Goal: Transaction & Acquisition: Purchase product/service

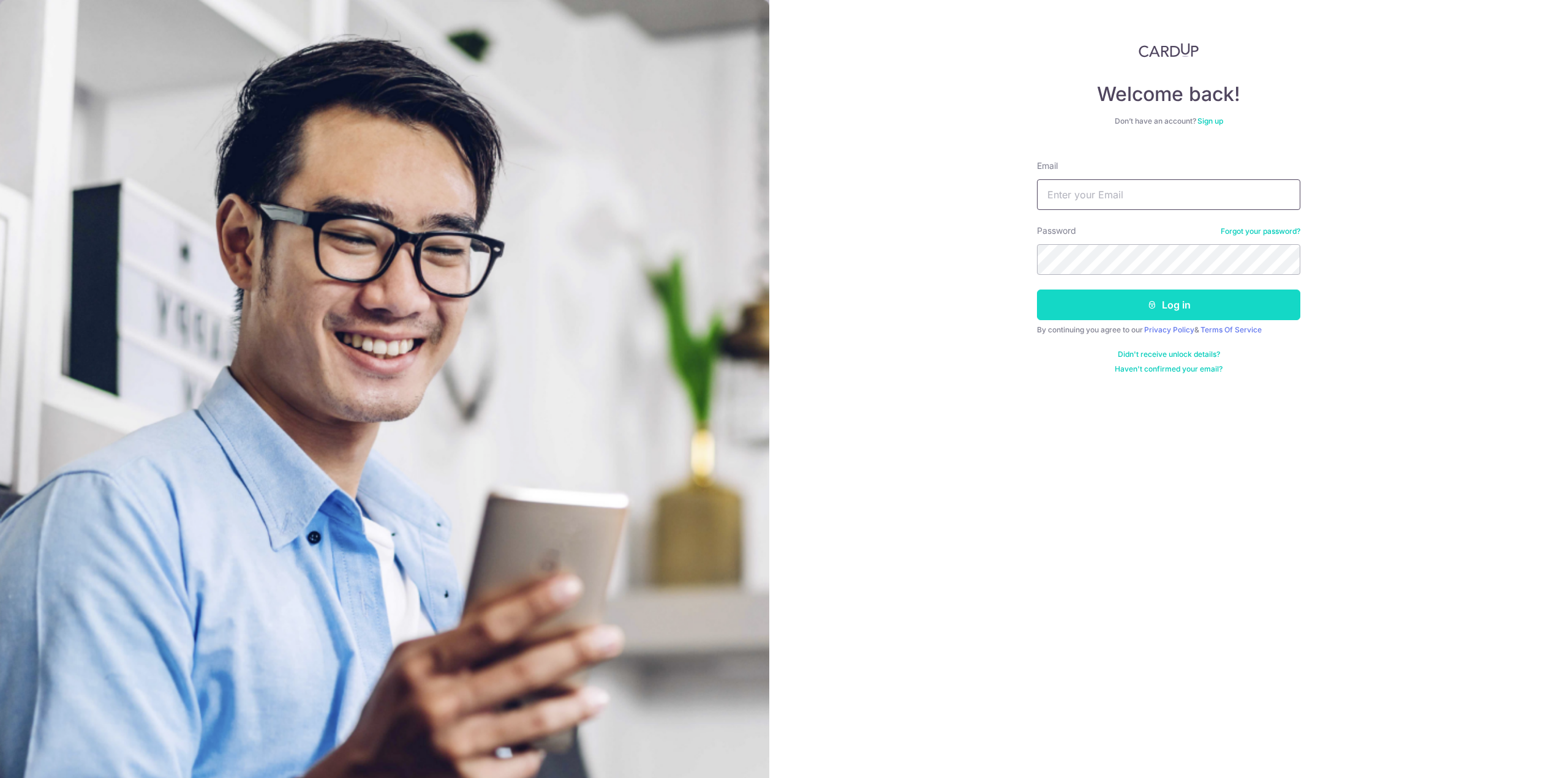
type input "cvhtsl@gmail.com"
click at [1188, 308] on button "Log in" at bounding box center [1168, 305] width 263 height 31
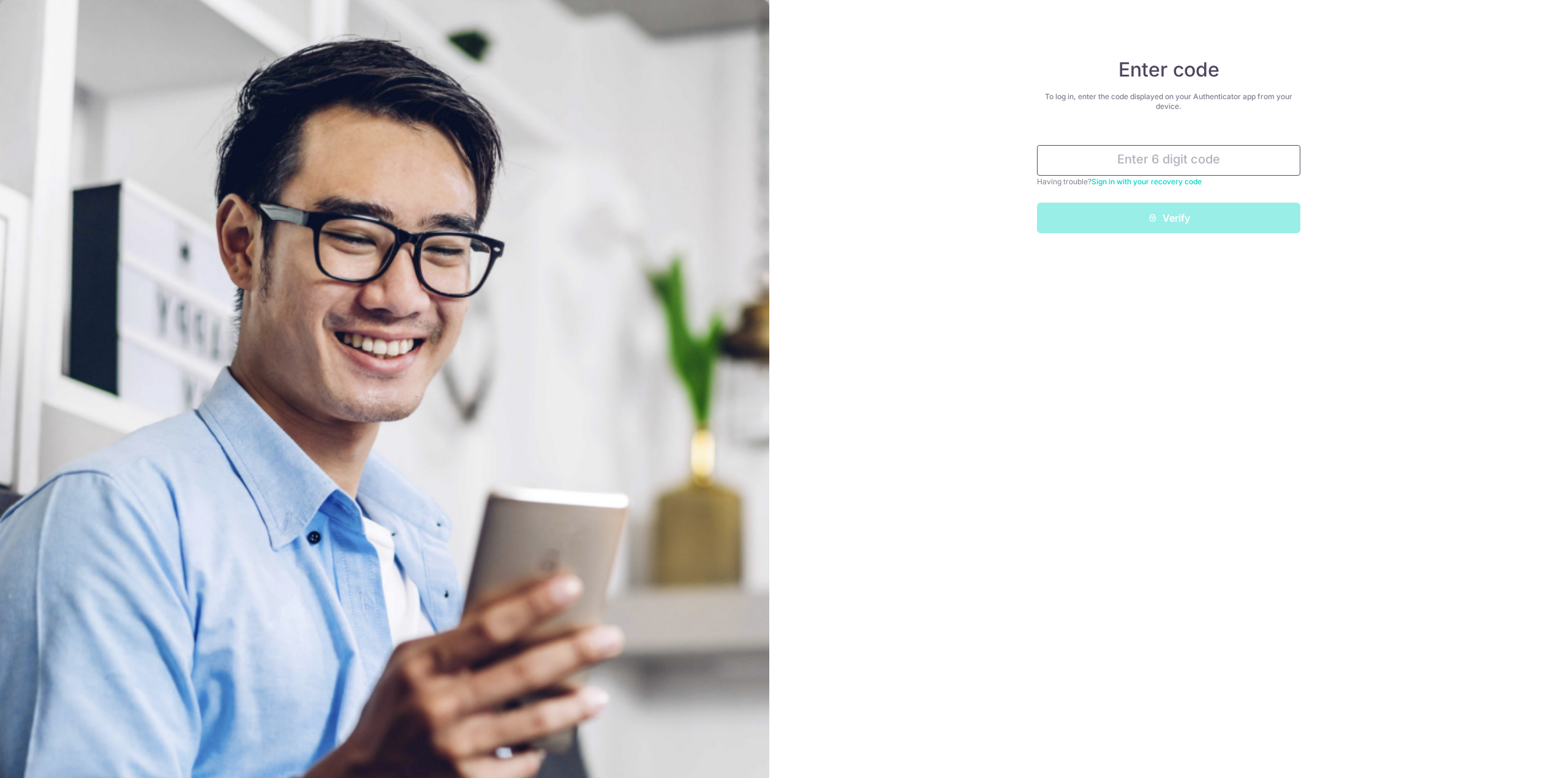
click at [1158, 161] on input "text" at bounding box center [1168, 160] width 263 height 31
click at [1155, 168] on input "text" at bounding box center [1168, 160] width 263 height 31
type input "663974"
click at [1096, 214] on button "Verify" at bounding box center [1168, 218] width 263 height 31
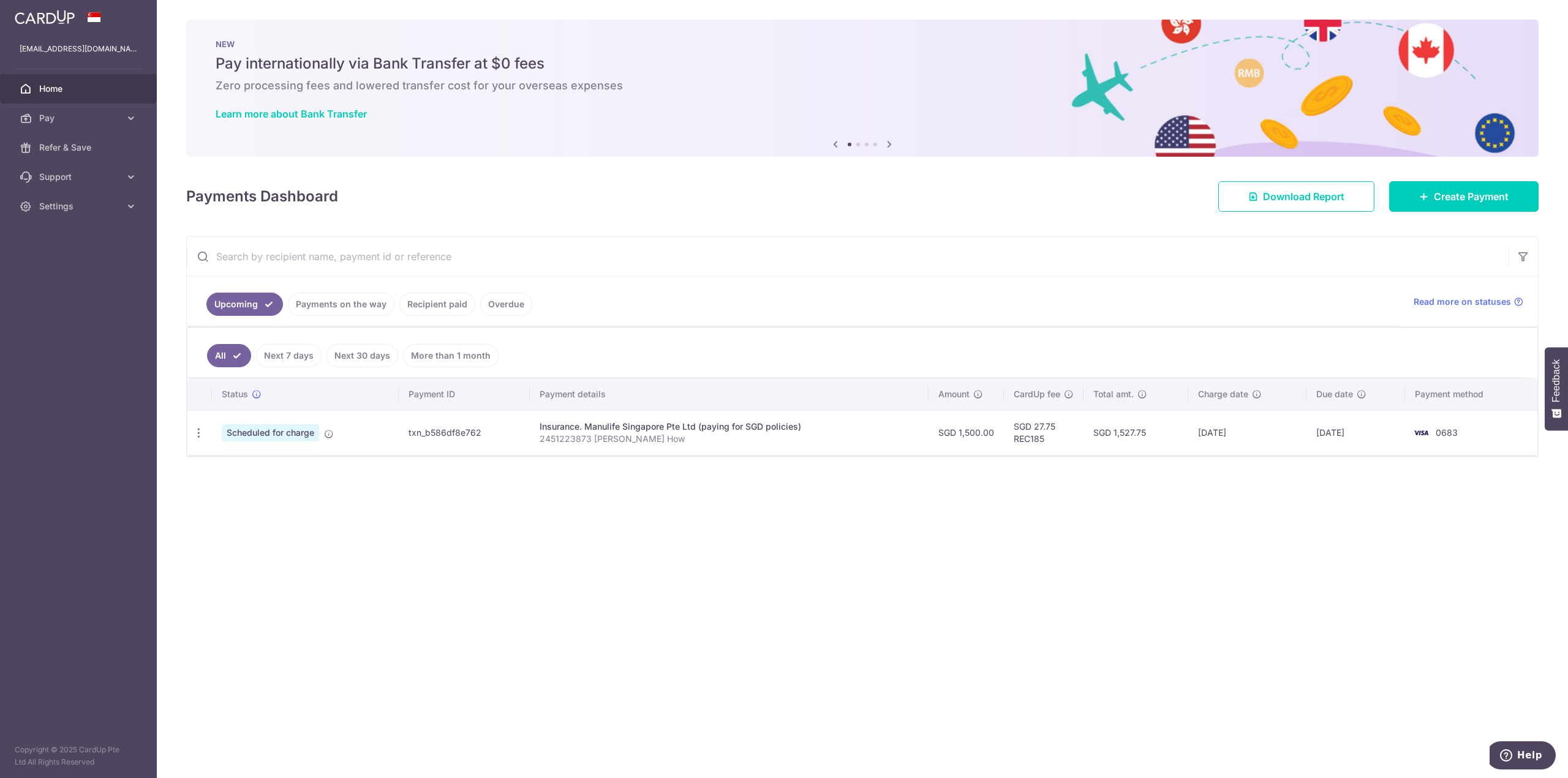
click at [358, 304] on link "Payments on the way" at bounding box center [341, 303] width 107 height 23
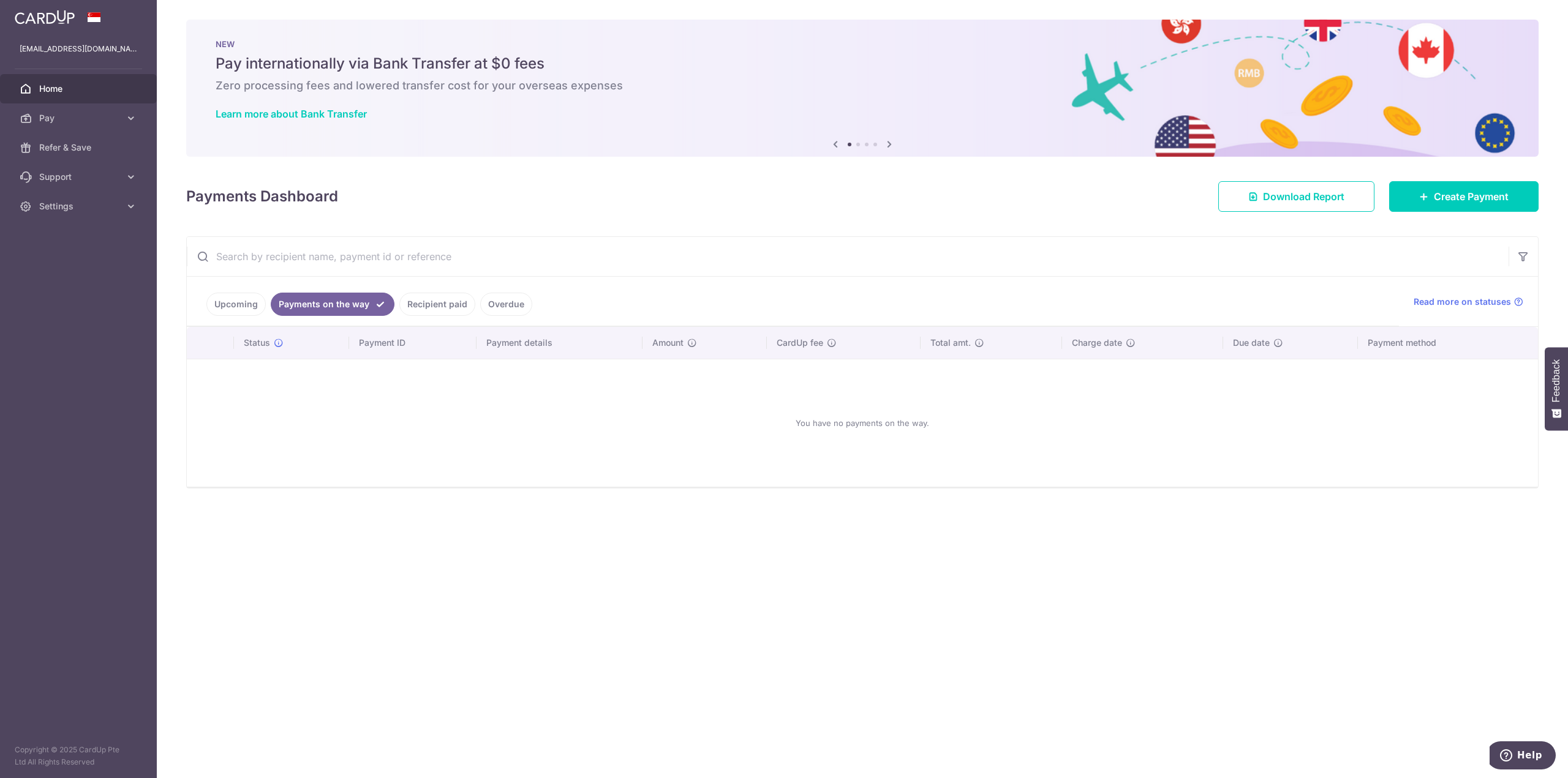
click at [419, 299] on link "Recipient paid" at bounding box center [437, 303] width 76 height 23
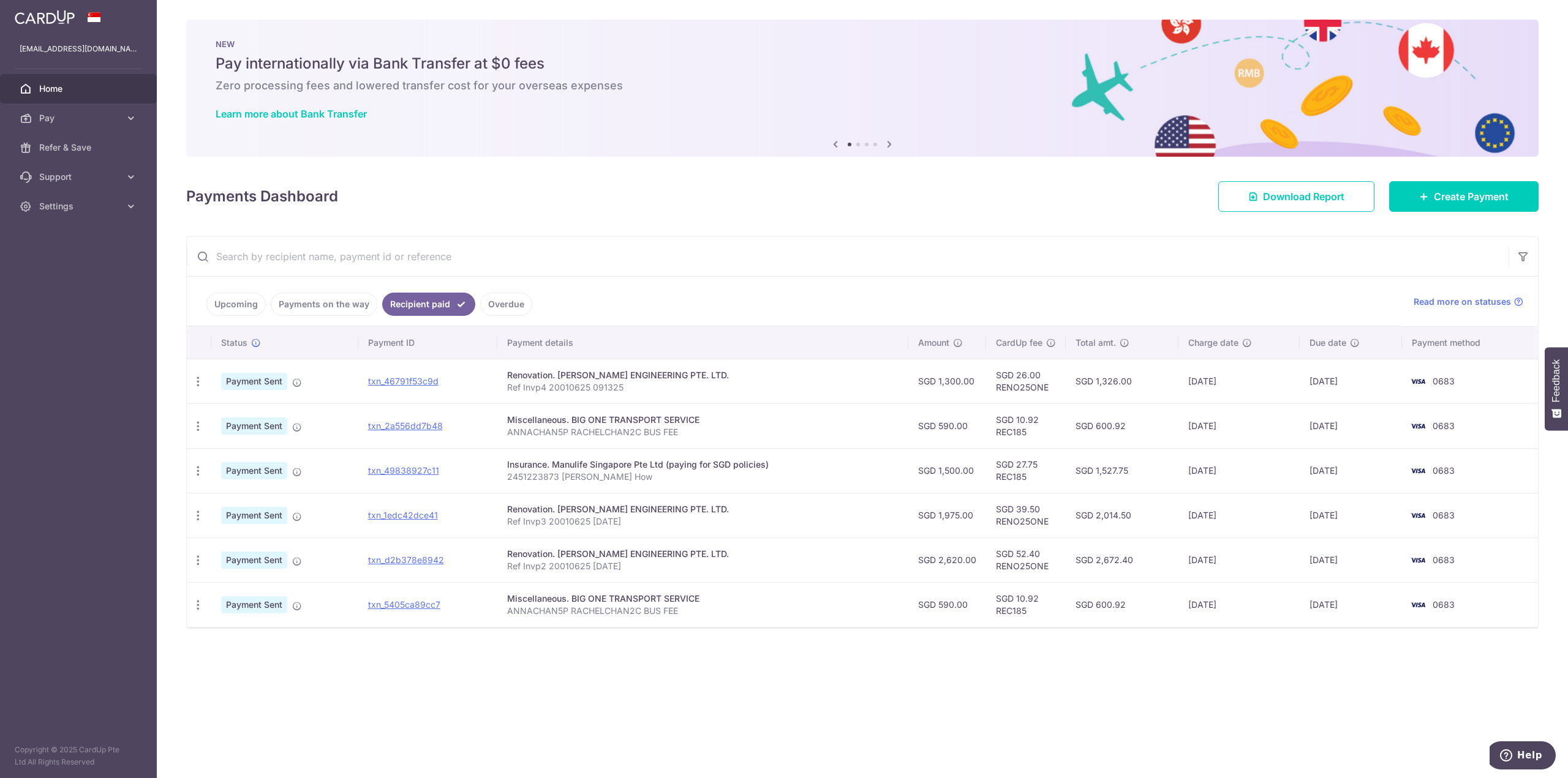
click at [1025, 386] on td "SGD 26.00 RENO25ONE" at bounding box center [1026, 381] width 79 height 44
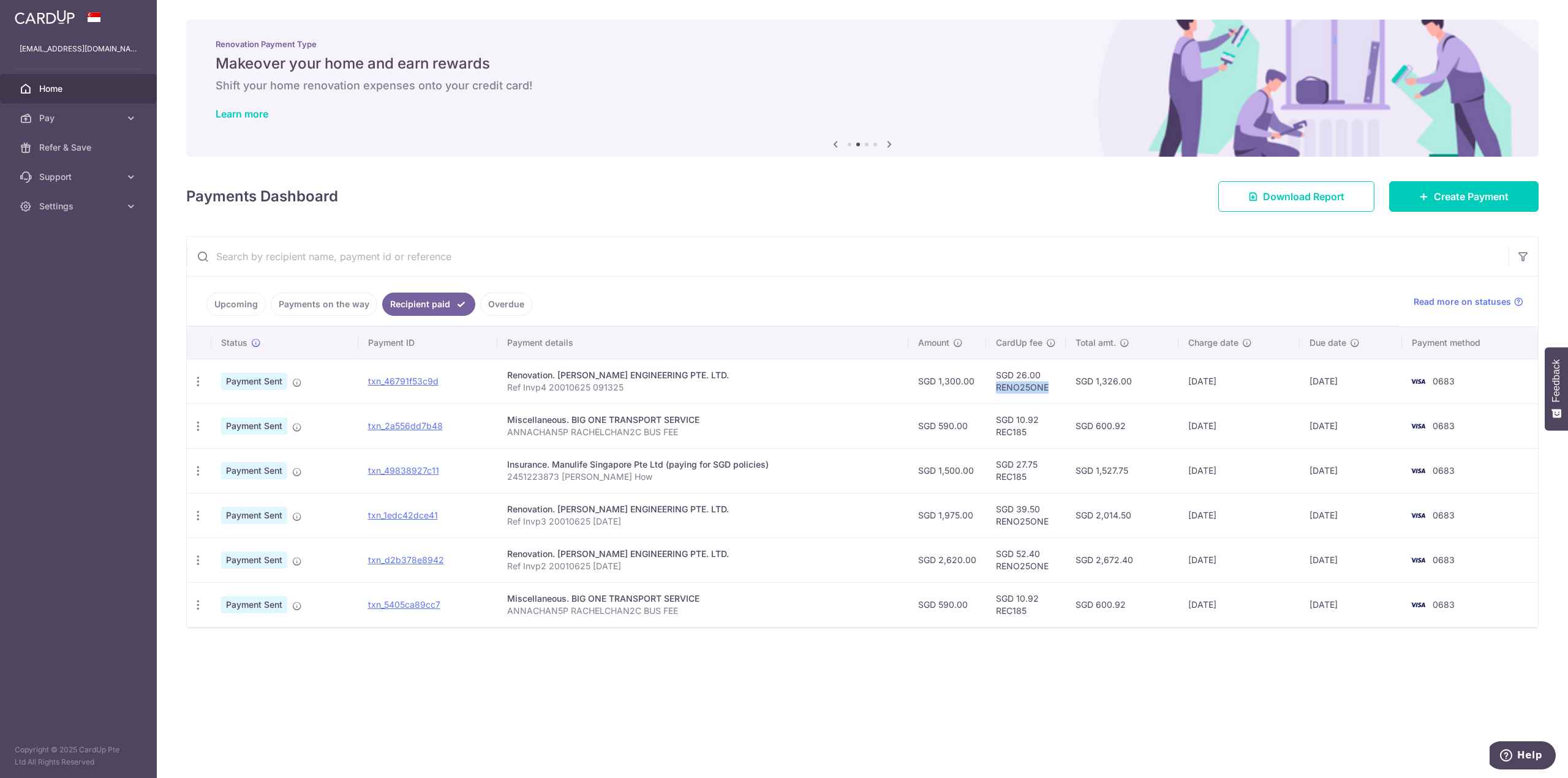
copy td "RENO25ONE"
click at [890, 260] on input "text" at bounding box center [848, 256] width 1322 height 39
drag, startPoint x: 624, startPoint y: 387, endPoint x: 502, endPoint y: 388, distance: 122.0
click at [502, 388] on td "Renovation. PENG CHENG ENGINEERING PTE. LTD. Ref Invp4 20010625 091325" at bounding box center [702, 381] width 410 height 44
copy p "Ref Invp4 20010625 091325"
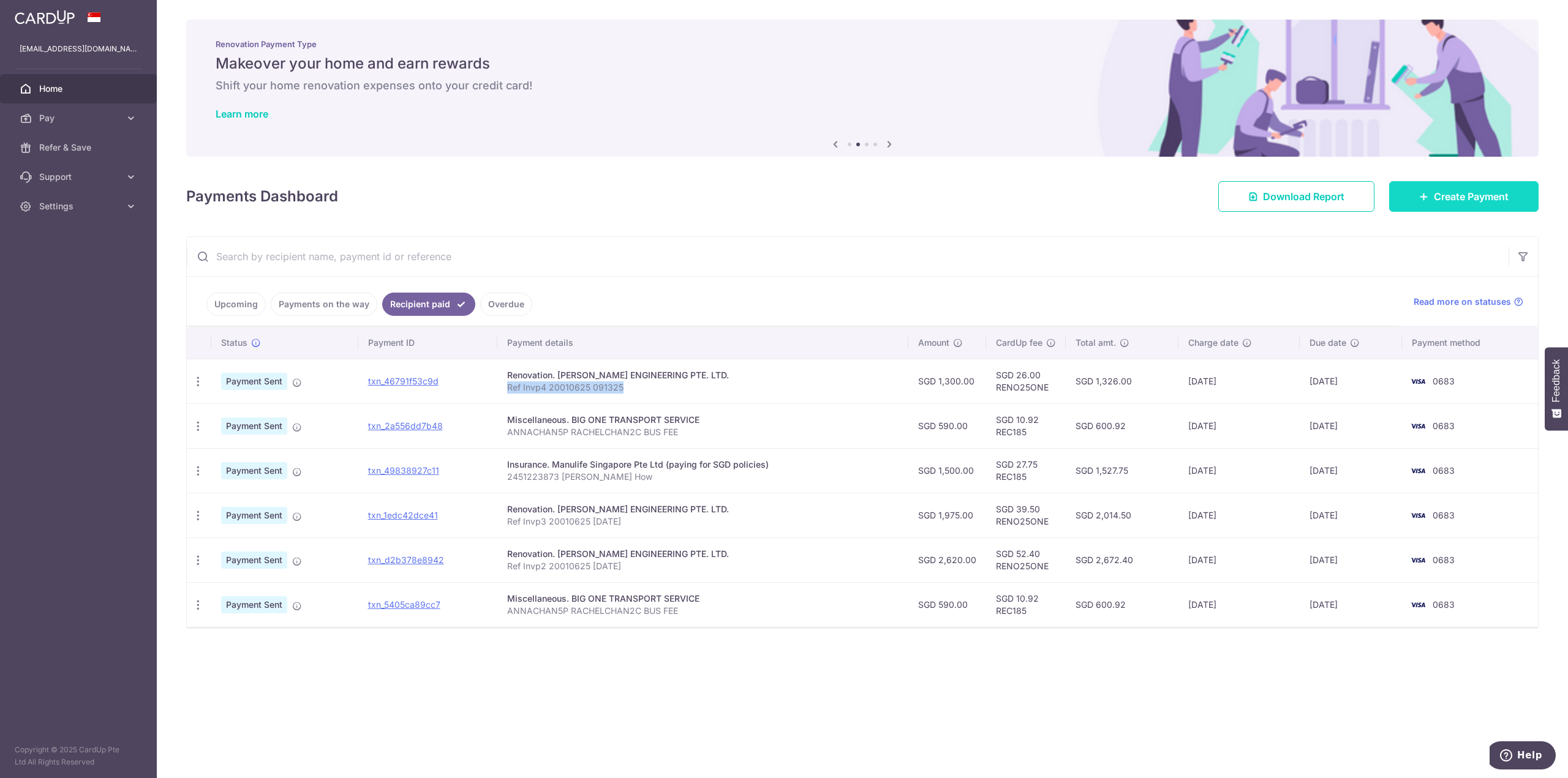
click at [1463, 199] on span "Create Payment" at bounding box center [1472, 196] width 75 height 14
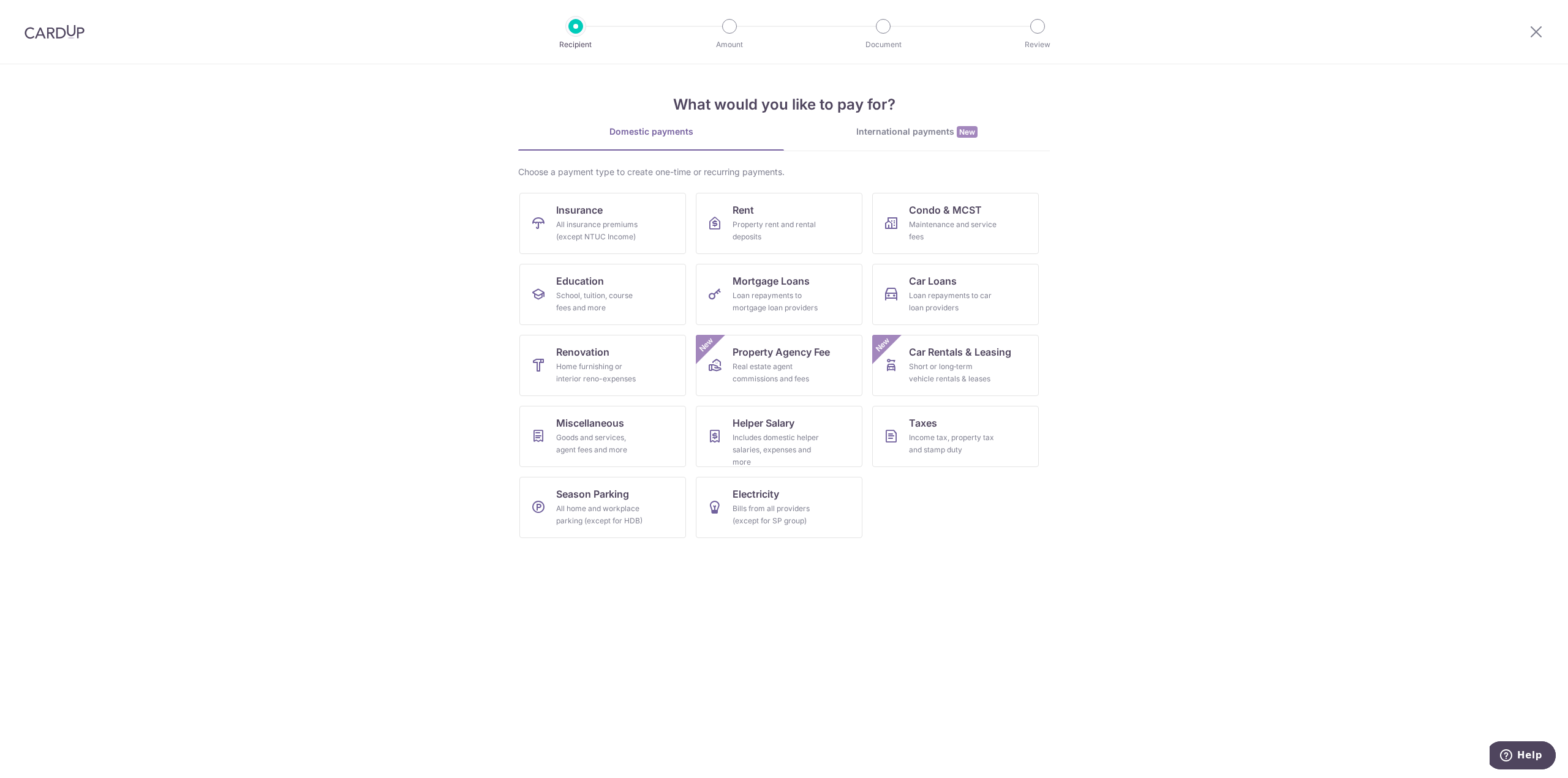
click at [565, 332] on ul "Insurance All insurance premiums (except NTUC Income) Rent Property rent and re…" at bounding box center [784, 370] width 529 height 355
click at [571, 355] on span "Renovation" at bounding box center [582, 351] width 54 height 14
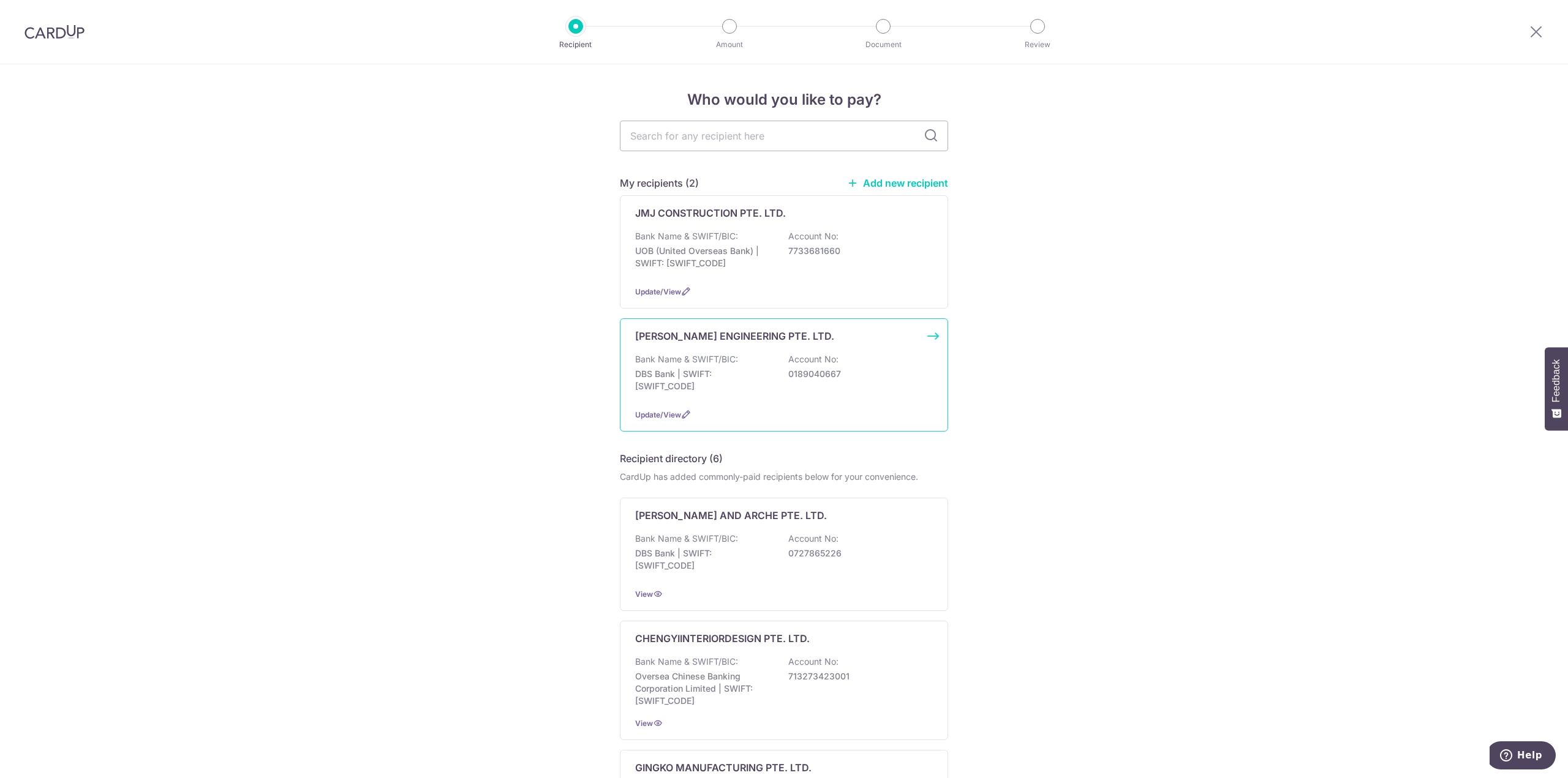
click at [749, 367] on div "Bank Name & SWIFT/BIC: DBS Bank | SWIFT: DBSSSGSGXXX Account No: 0189040667" at bounding box center [784, 376] width 298 height 45
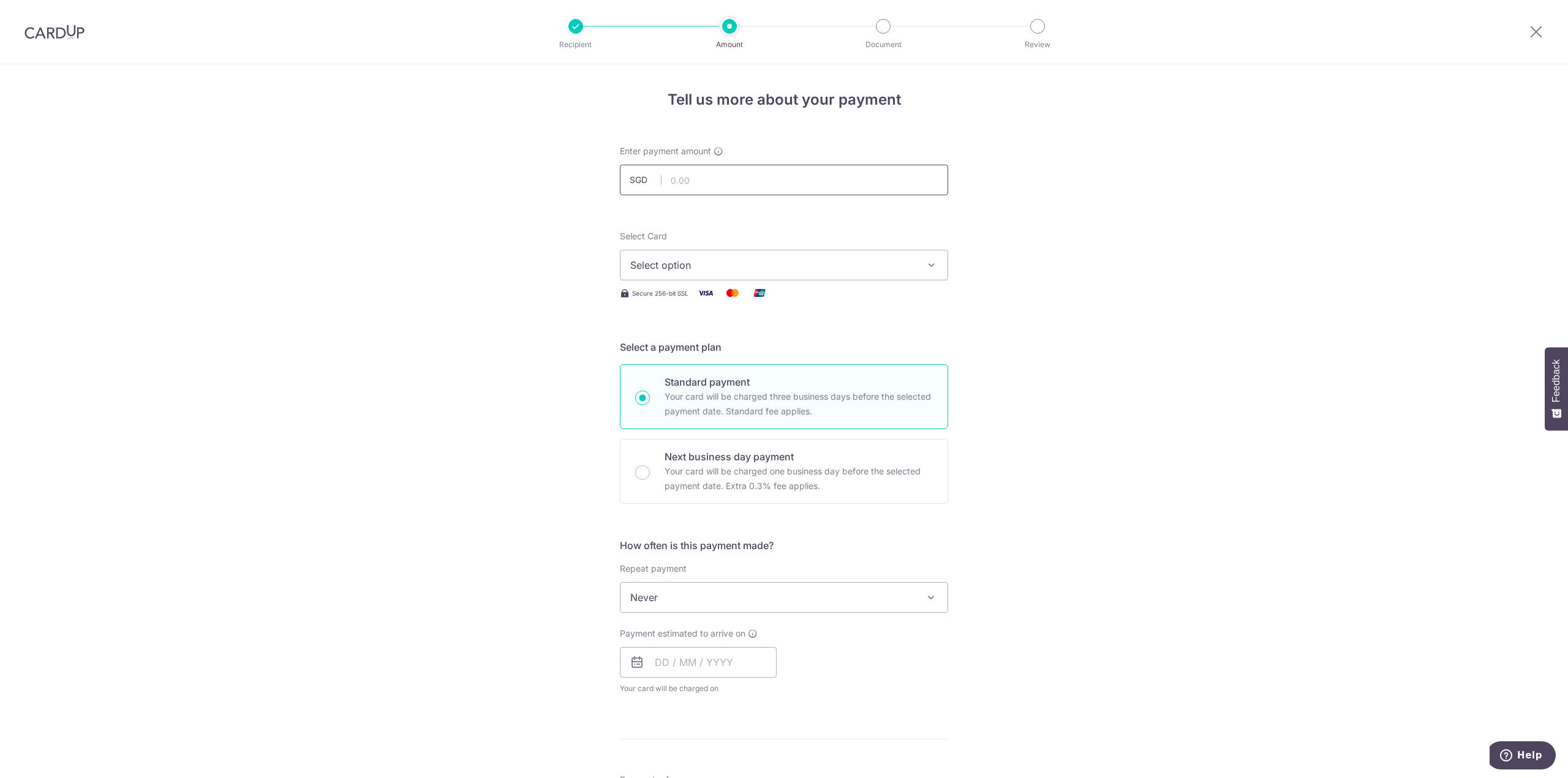
click at [698, 184] on input "text" at bounding box center [784, 180] width 328 height 31
type input "340.00"
click at [512, 291] on div "Tell us more about your payment Enter payment amount SGD 340.00 340.00 Select C…" at bounding box center [784, 659] width 1568 height 1190
click at [668, 277] on button "Select option" at bounding box center [784, 265] width 328 height 31
click at [679, 365] on link "**** 0683" at bounding box center [784, 353] width 327 height 29
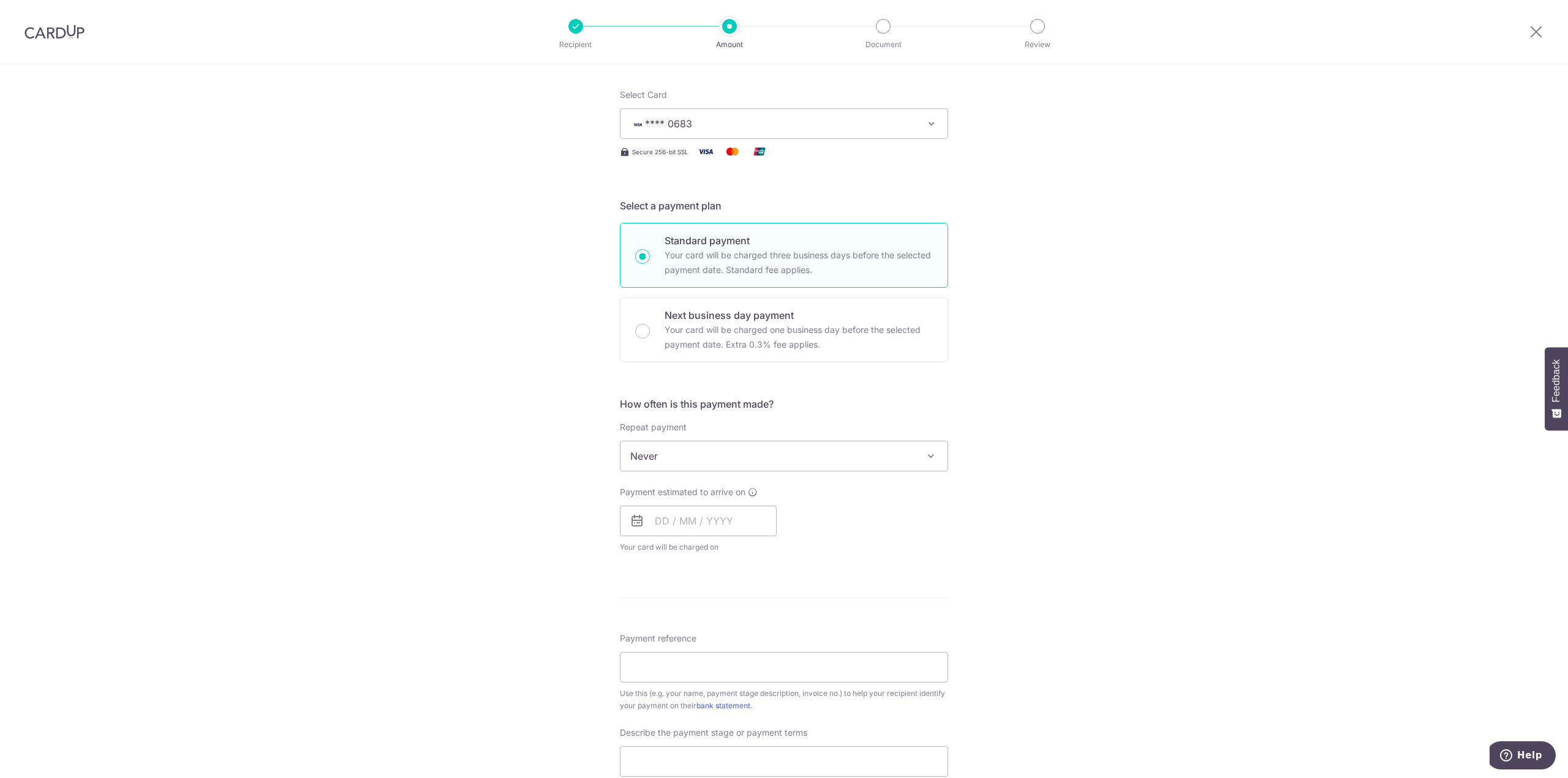
scroll to position [184, 0]
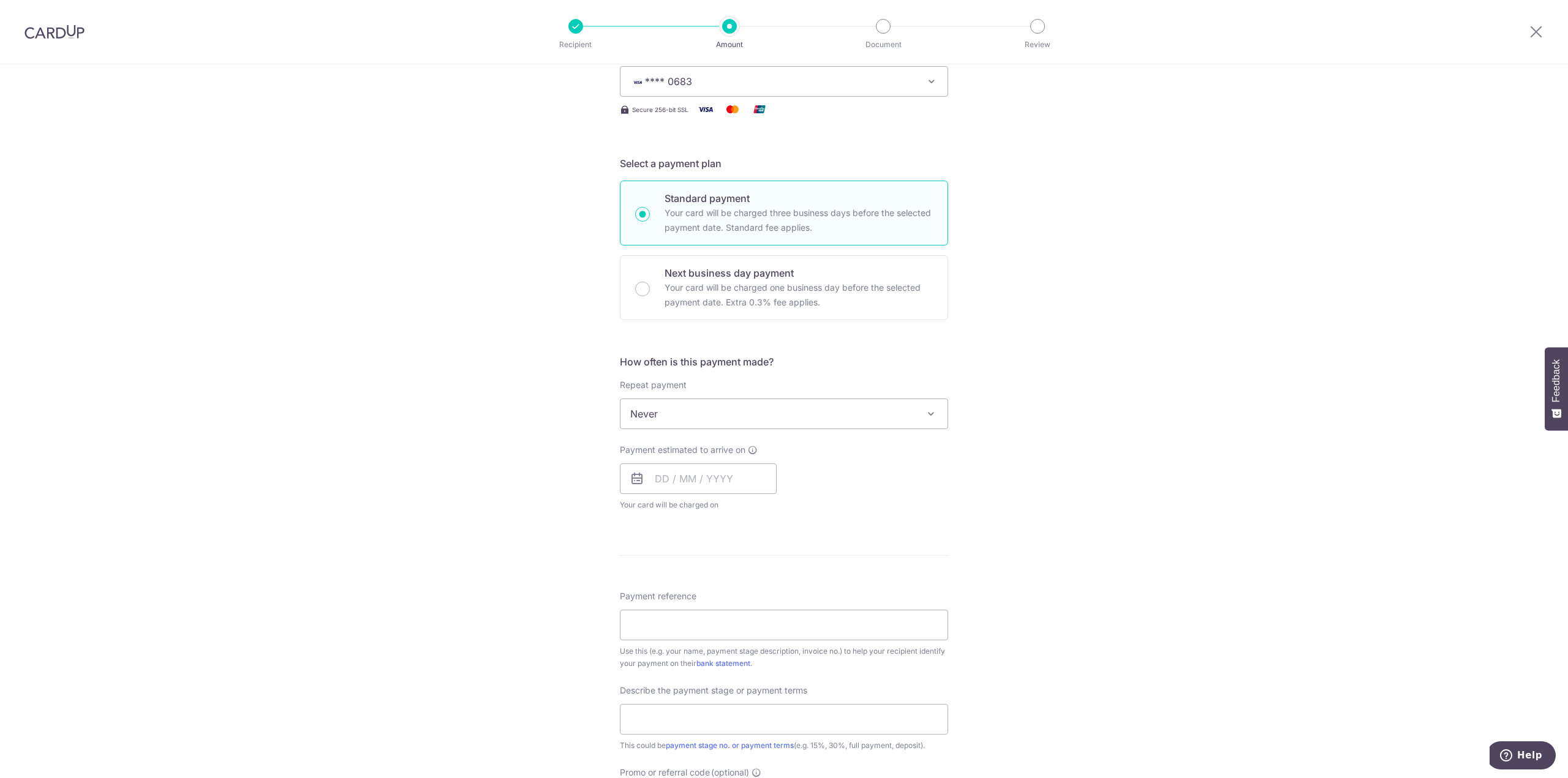
click at [725, 424] on span "Never" at bounding box center [784, 413] width 327 height 29
click at [655, 480] on input "text" at bounding box center [698, 479] width 157 height 31
click at [689, 593] on link "7" at bounding box center [694, 590] width 20 height 20
type input "[DATE]"
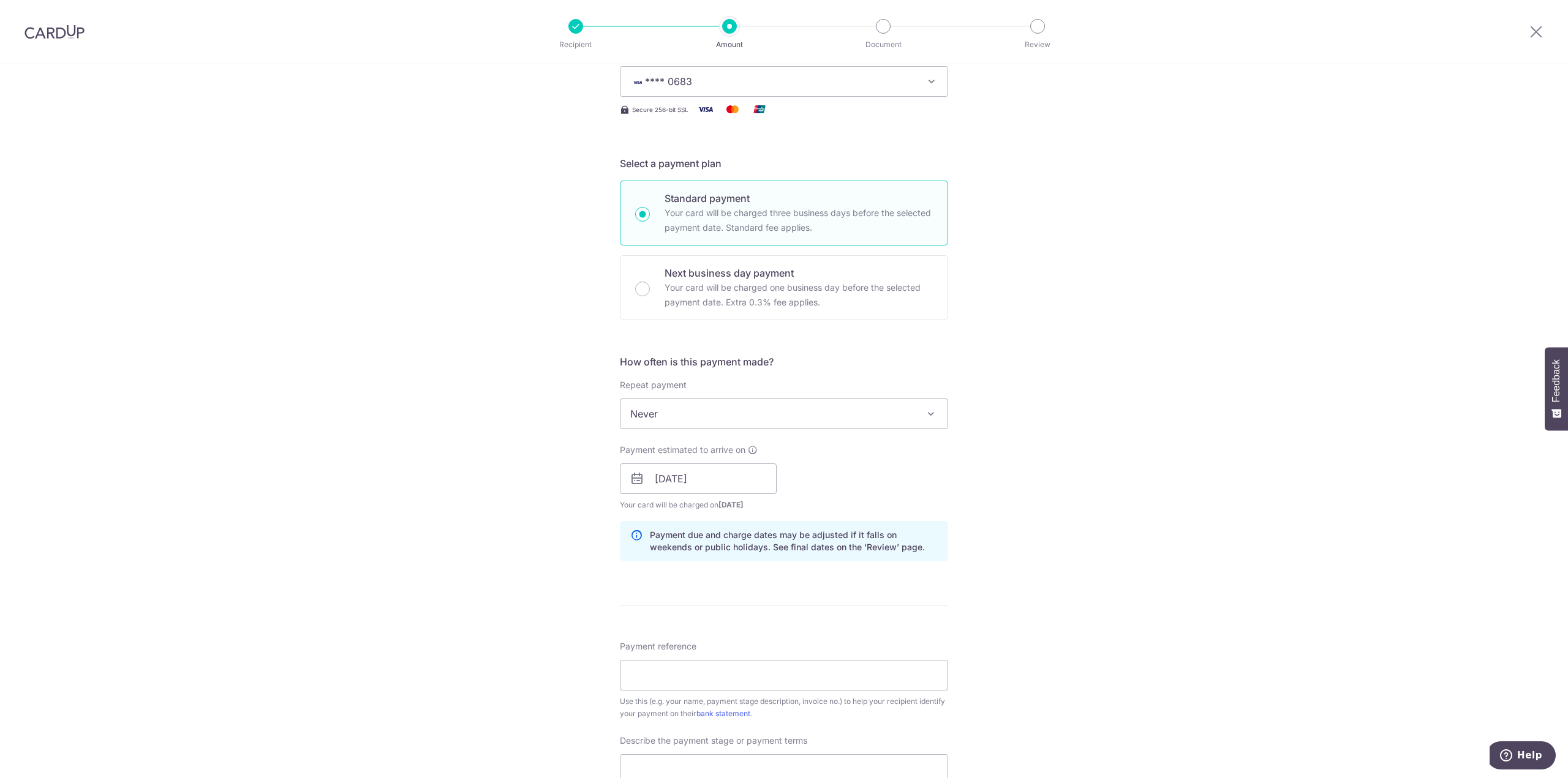
click at [1091, 589] on div "Tell us more about your payment Enter payment amount SGD 340.00 340.00 Select C…" at bounding box center [784, 500] width 1568 height 1240
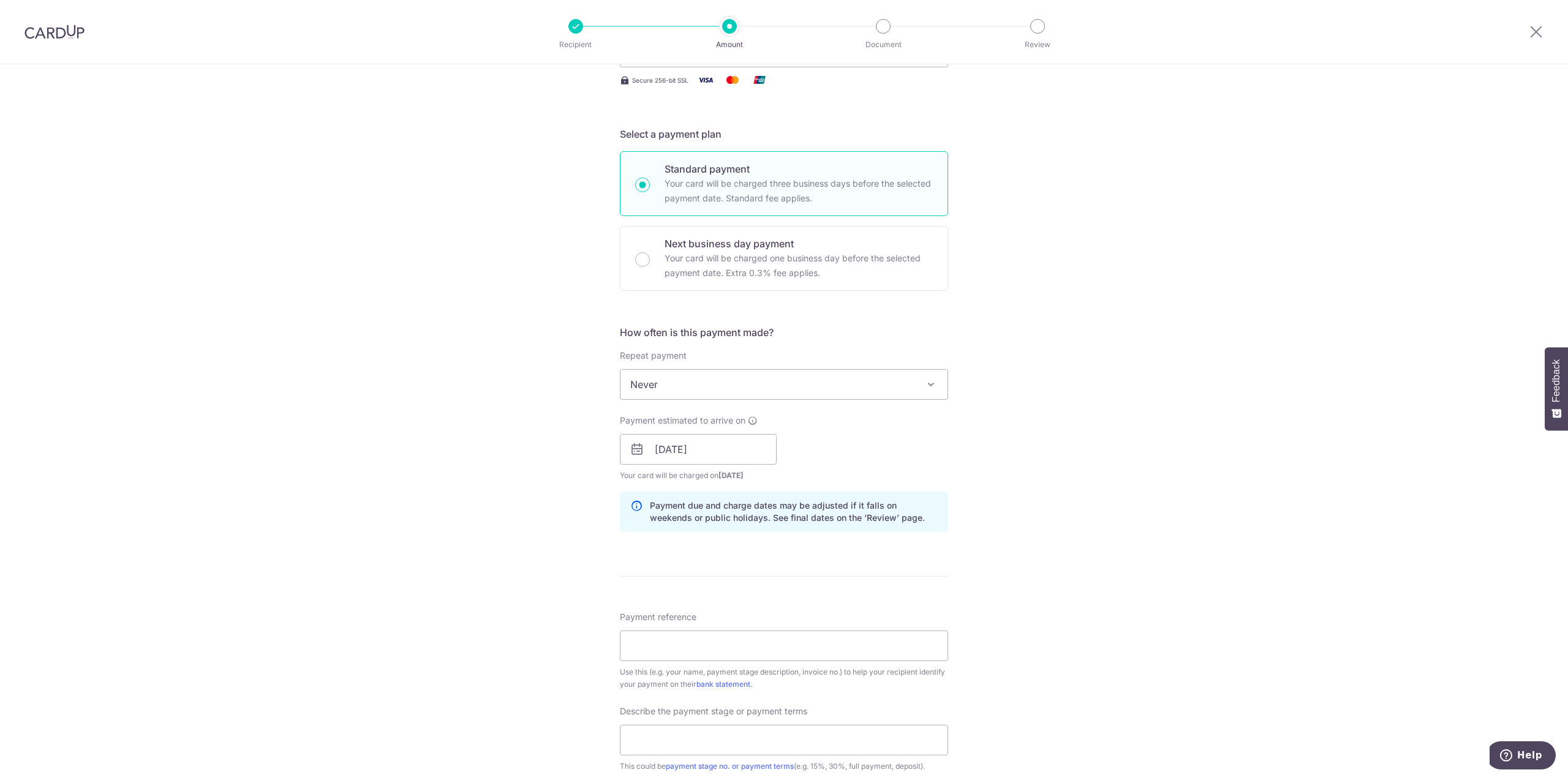
scroll to position [367, 0]
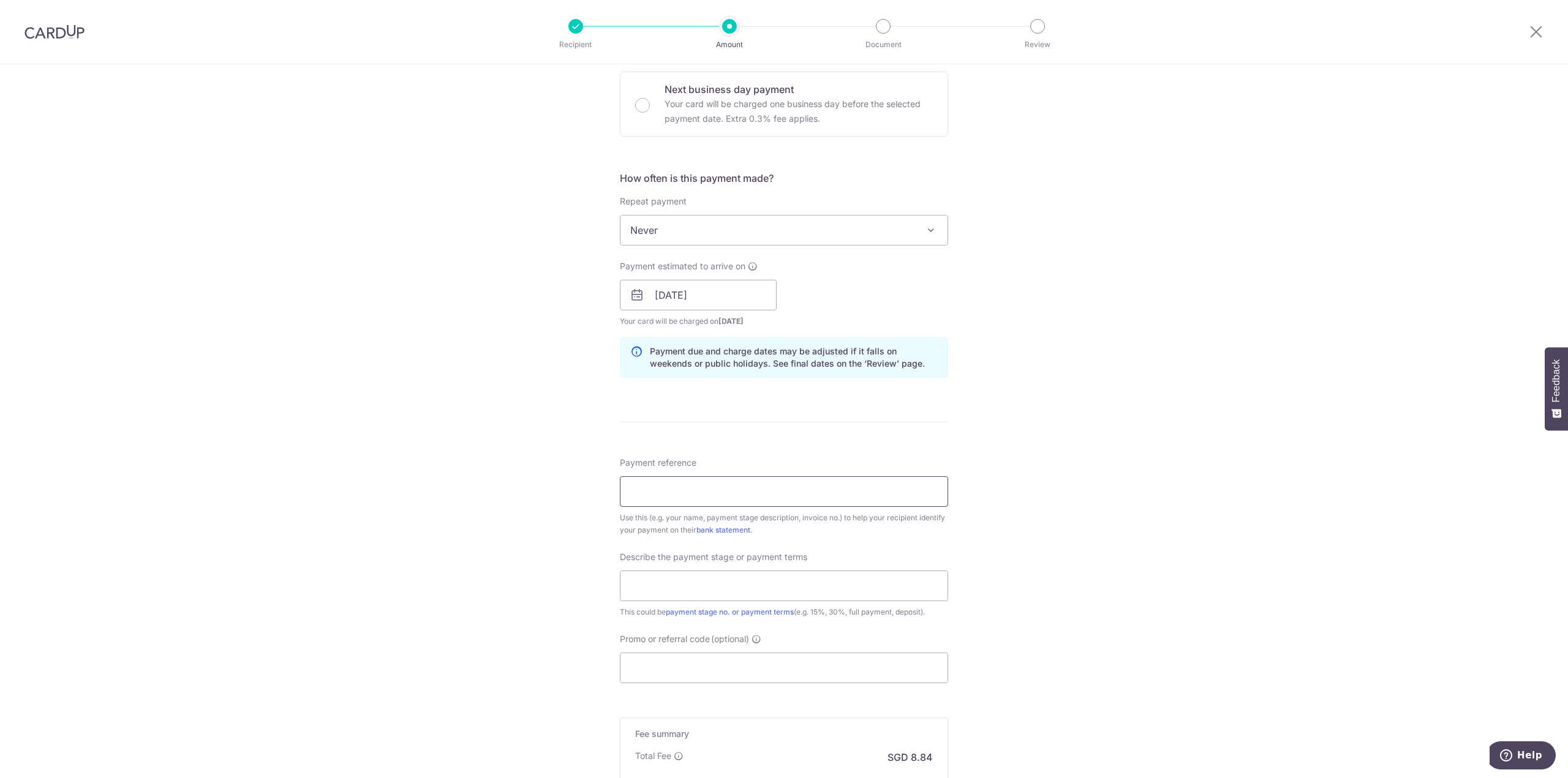
click at [699, 495] on input "Payment reference" at bounding box center [784, 492] width 328 height 31
paste input "Ref Invp4 20010625 091325"
click at [669, 490] on input "Ref Invp4 20010625 091325" at bounding box center [784, 492] width 328 height 31
click at [689, 491] on input "Ref Invp5 20010625 091325" at bounding box center [784, 492] width 328 height 31
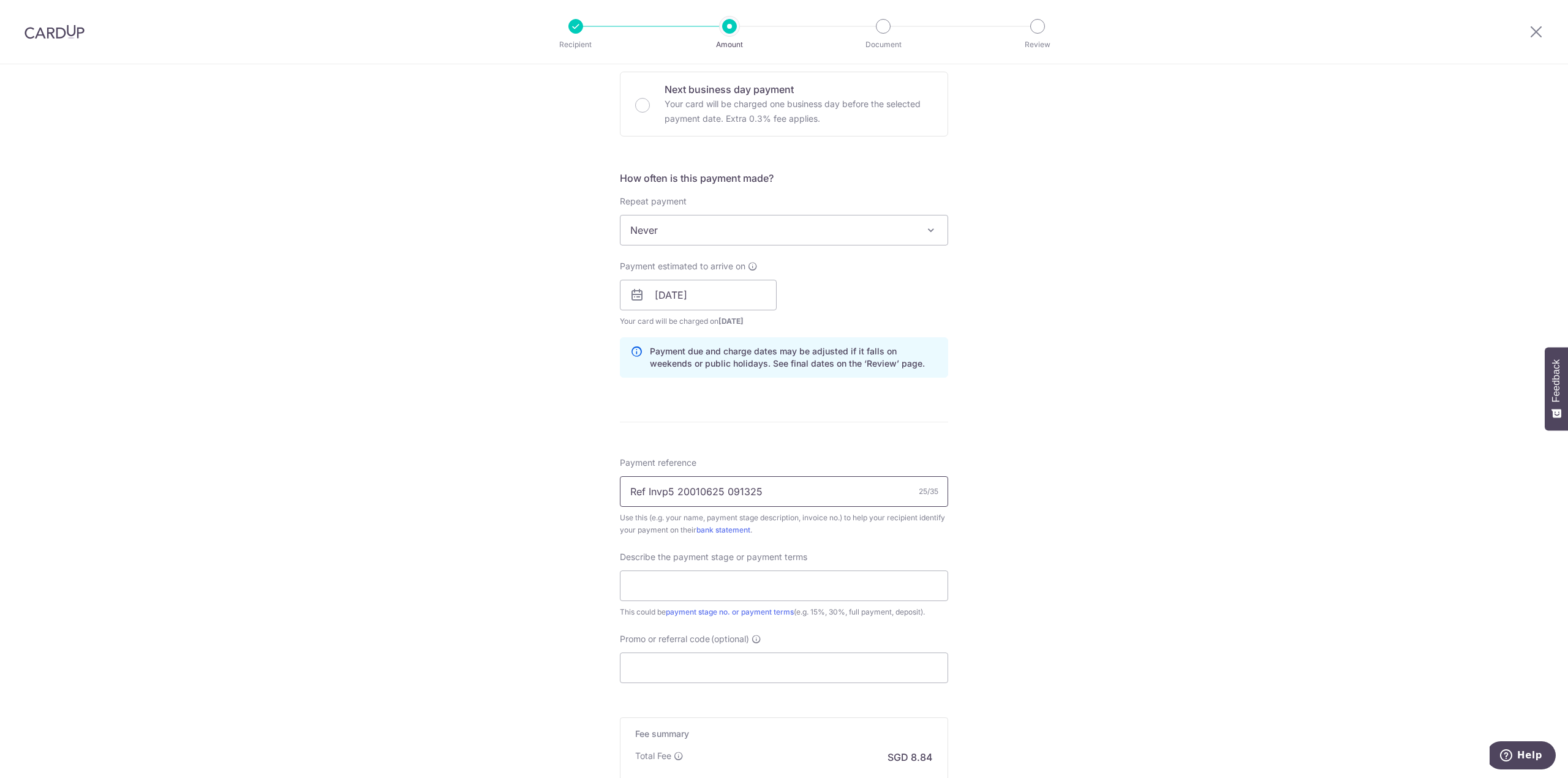
click at [717, 493] on input "Ref Invp5 20010625 091325" at bounding box center [784, 492] width 328 height 31
click at [717, 492] on input "Ref Invp5 20010625 091325" at bounding box center [784, 492] width 328 height 31
drag, startPoint x: 735, startPoint y: 493, endPoint x: 814, endPoint y: 494, distance: 79.0
click at [814, 494] on input "Ref Invp5 20010625-2 091325" at bounding box center [784, 492] width 328 height 31
type input "Ref Invp5 20010625-2 100125"
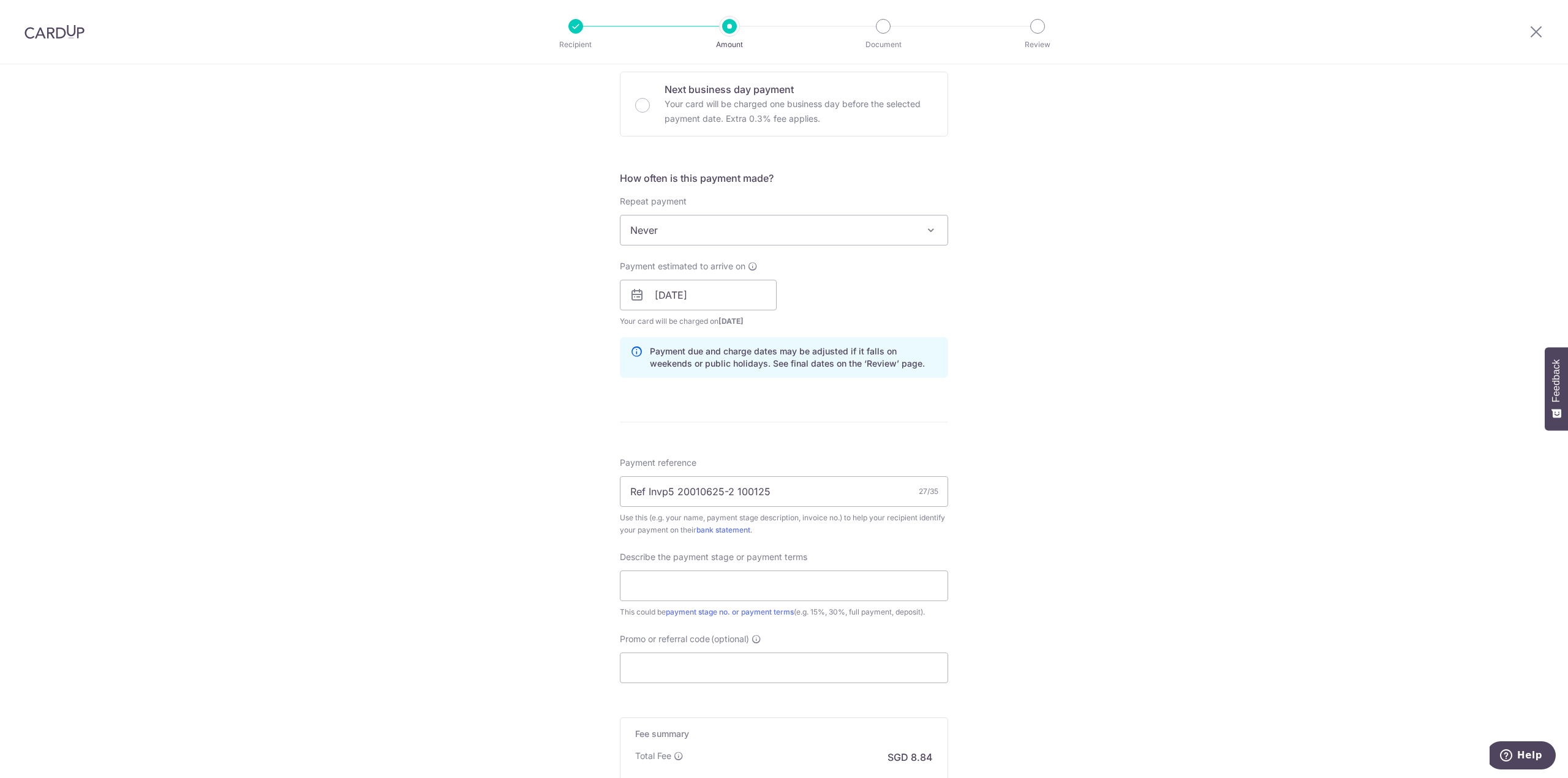
click at [493, 498] on div "Tell us more about your payment Enter payment amount SGD 340.00 340.00 Select C…" at bounding box center [784, 316] width 1568 height 1240
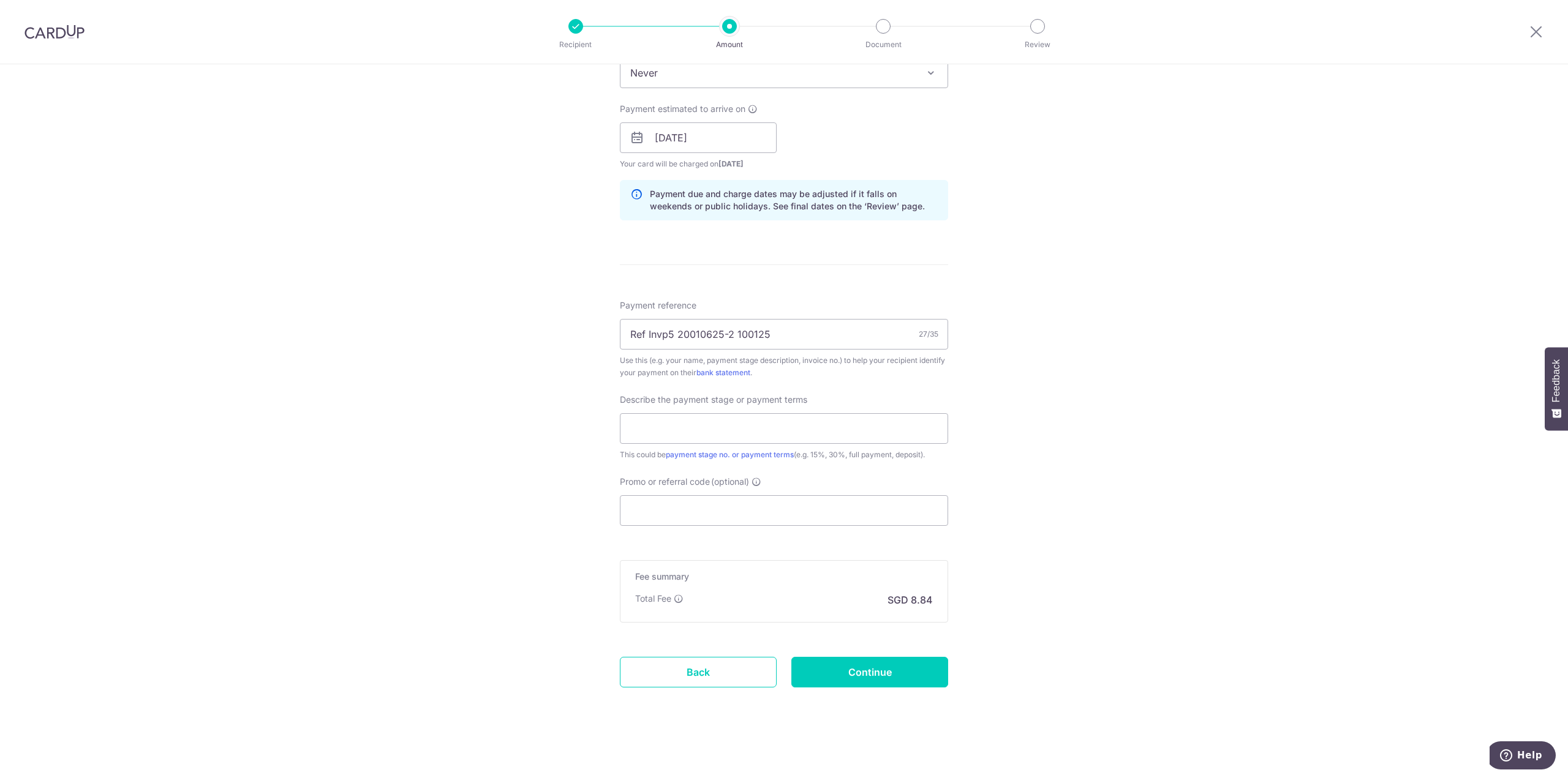
scroll to position [526, 0]
click at [674, 430] on input "text" at bounding box center [784, 428] width 328 height 31
click at [649, 432] on input "text" at bounding box center [784, 428] width 328 height 31
click at [1079, 389] on div "Tell us more about your payment Enter payment amount SGD 340.00 340.00 Select C…" at bounding box center [784, 158] width 1568 height 1240
click at [659, 431] on input "text" at bounding box center [784, 428] width 328 height 31
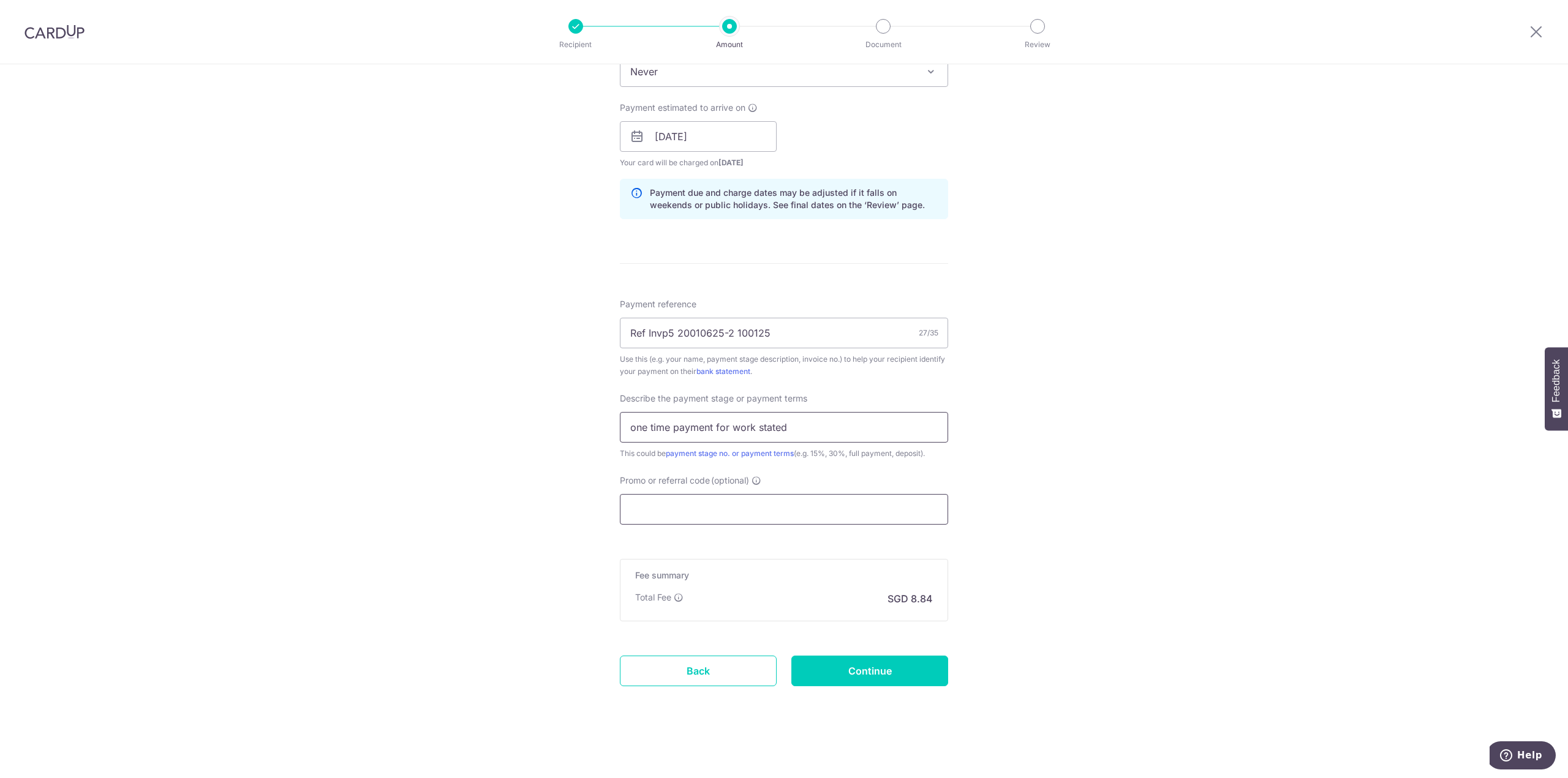
type input "one time payment for work stated"
click at [673, 515] on input "Promo or referral code (optional)" at bounding box center [784, 510] width 328 height 31
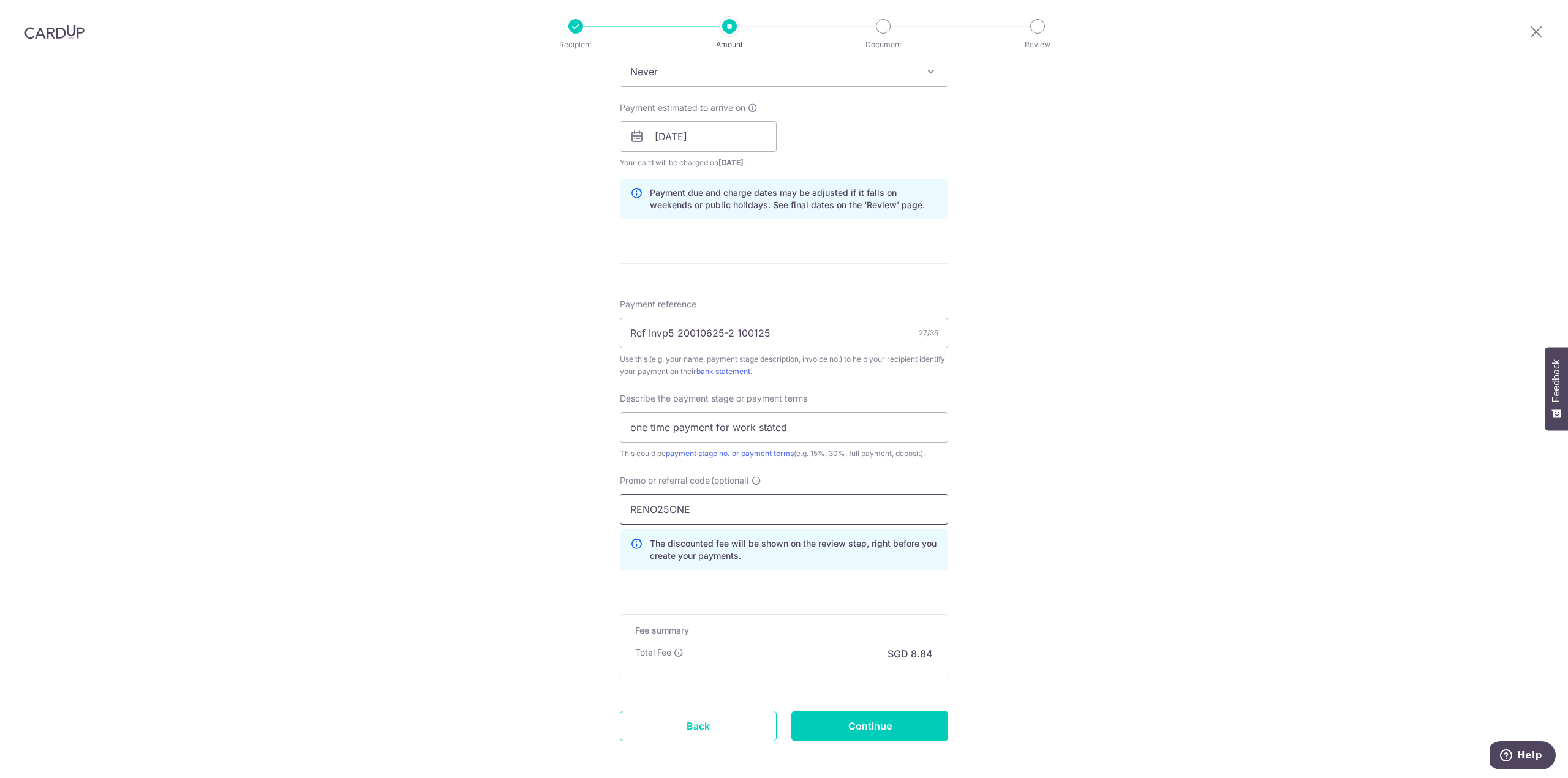
type input "RENO25ONE"
click at [508, 578] on div "Tell us more about your payment Enter payment amount SGD 340.00 340.00 Select C…" at bounding box center [784, 186] width 1568 height 1295
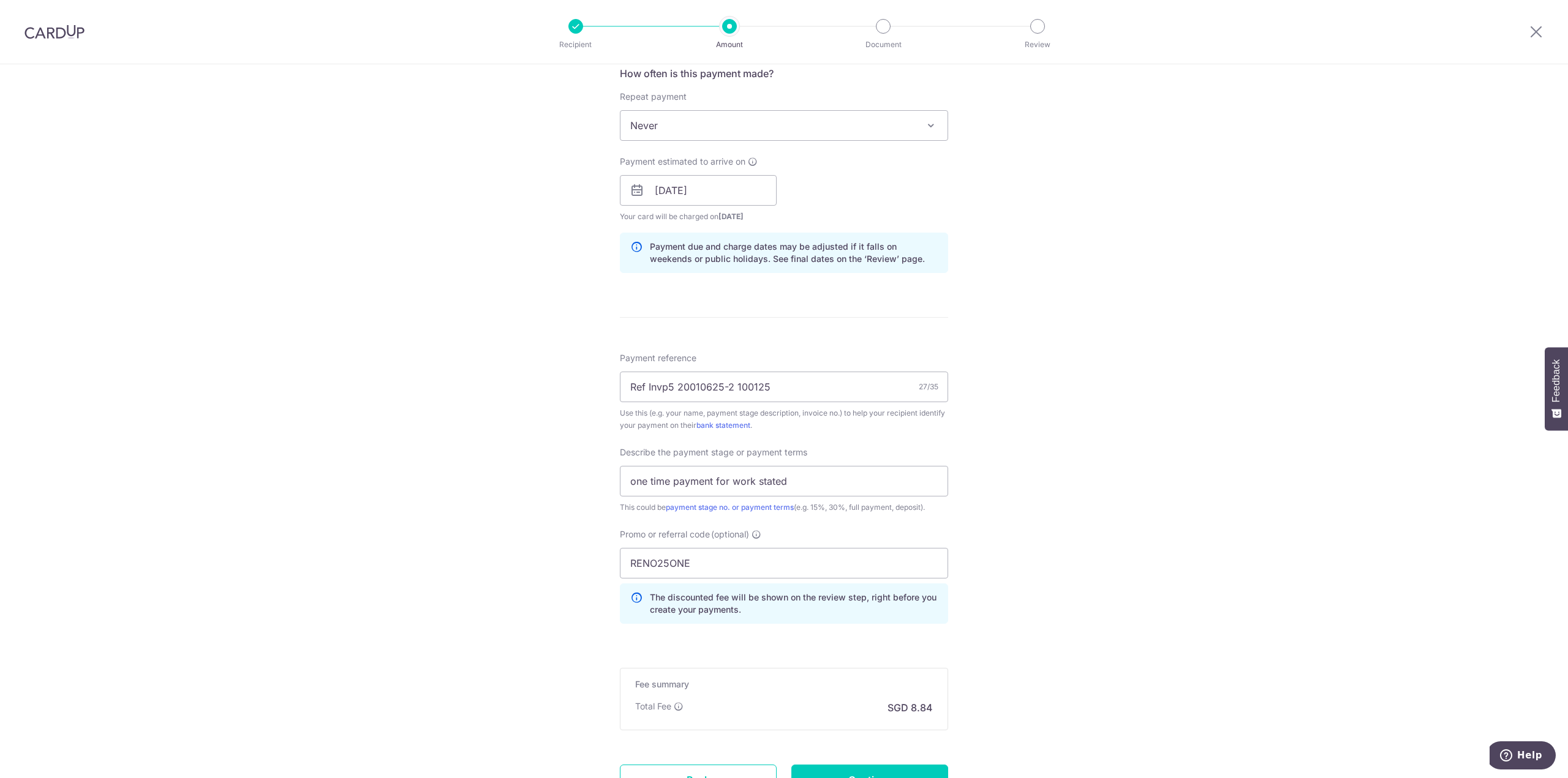
scroll to position [581, 0]
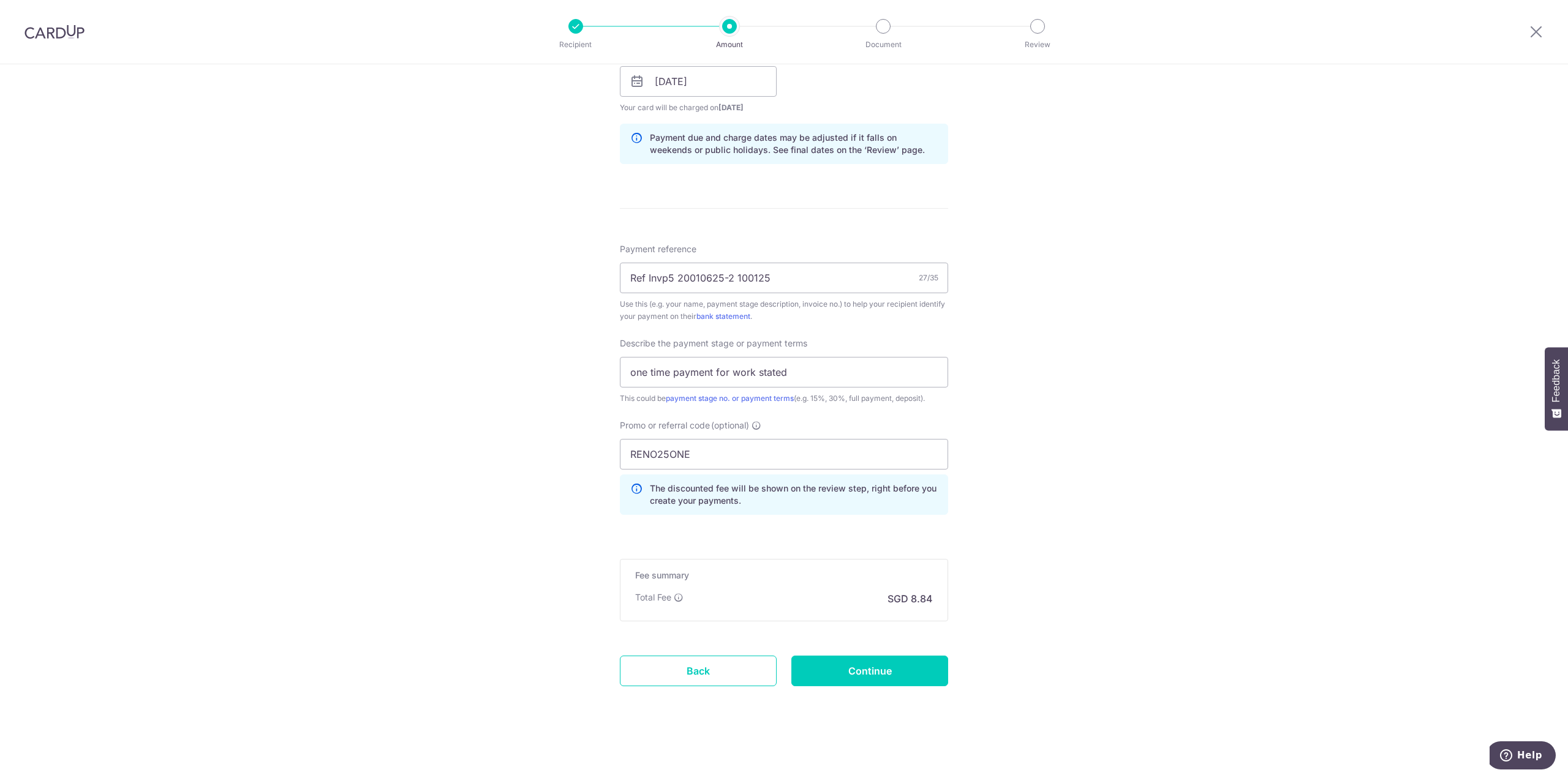
click at [1046, 568] on div "Tell us more about your payment Enter payment amount SGD 340.00 340.00 Select C…" at bounding box center [784, 131] width 1568 height 1295
click at [879, 668] on input "Continue" at bounding box center [870, 671] width 157 height 31
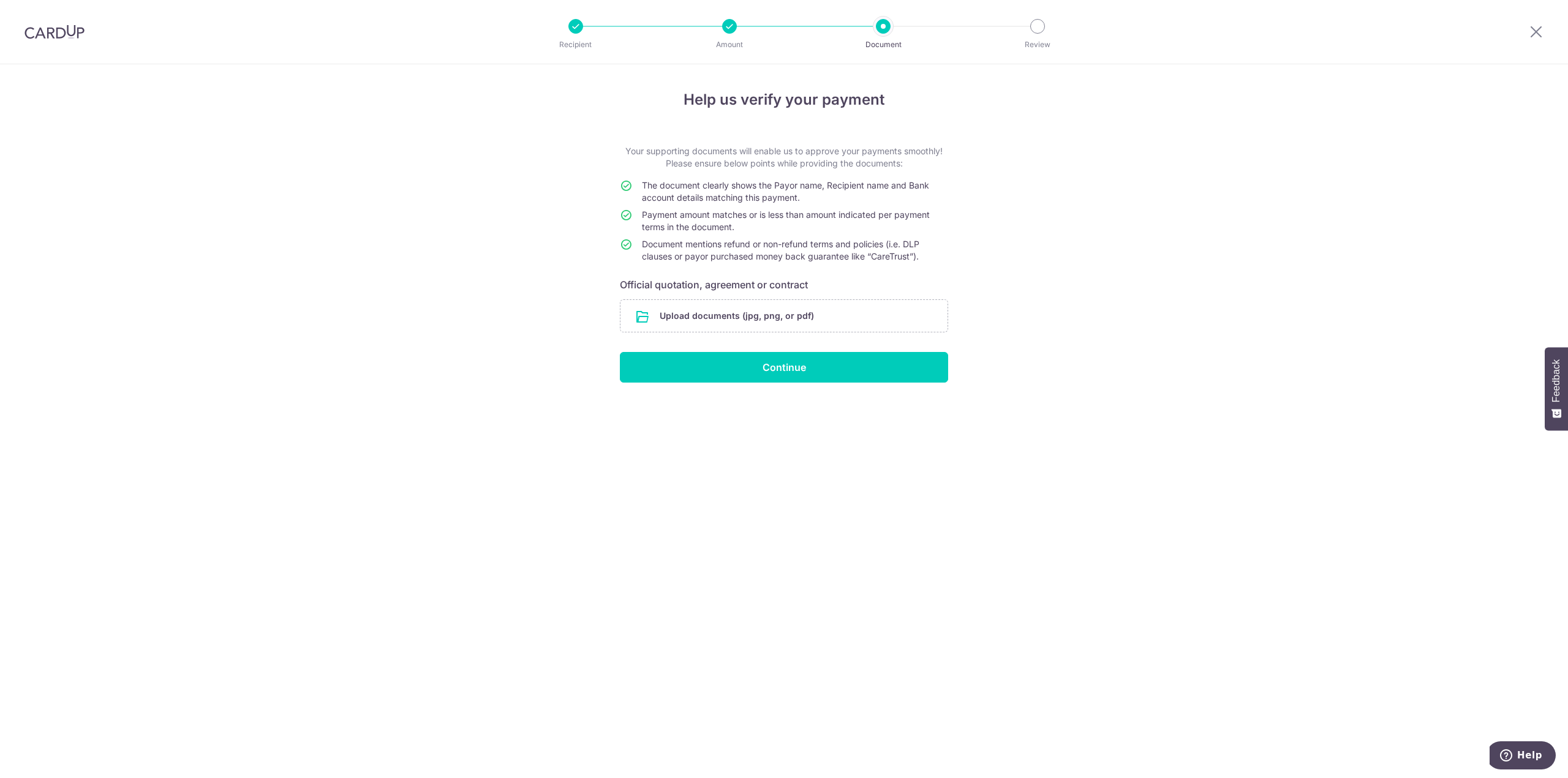
click at [363, 374] on div "Help us verify your payment Your supporting documents will enable us to approve…" at bounding box center [784, 421] width 1568 height 714
click at [756, 319] on input "file" at bounding box center [784, 315] width 327 height 32
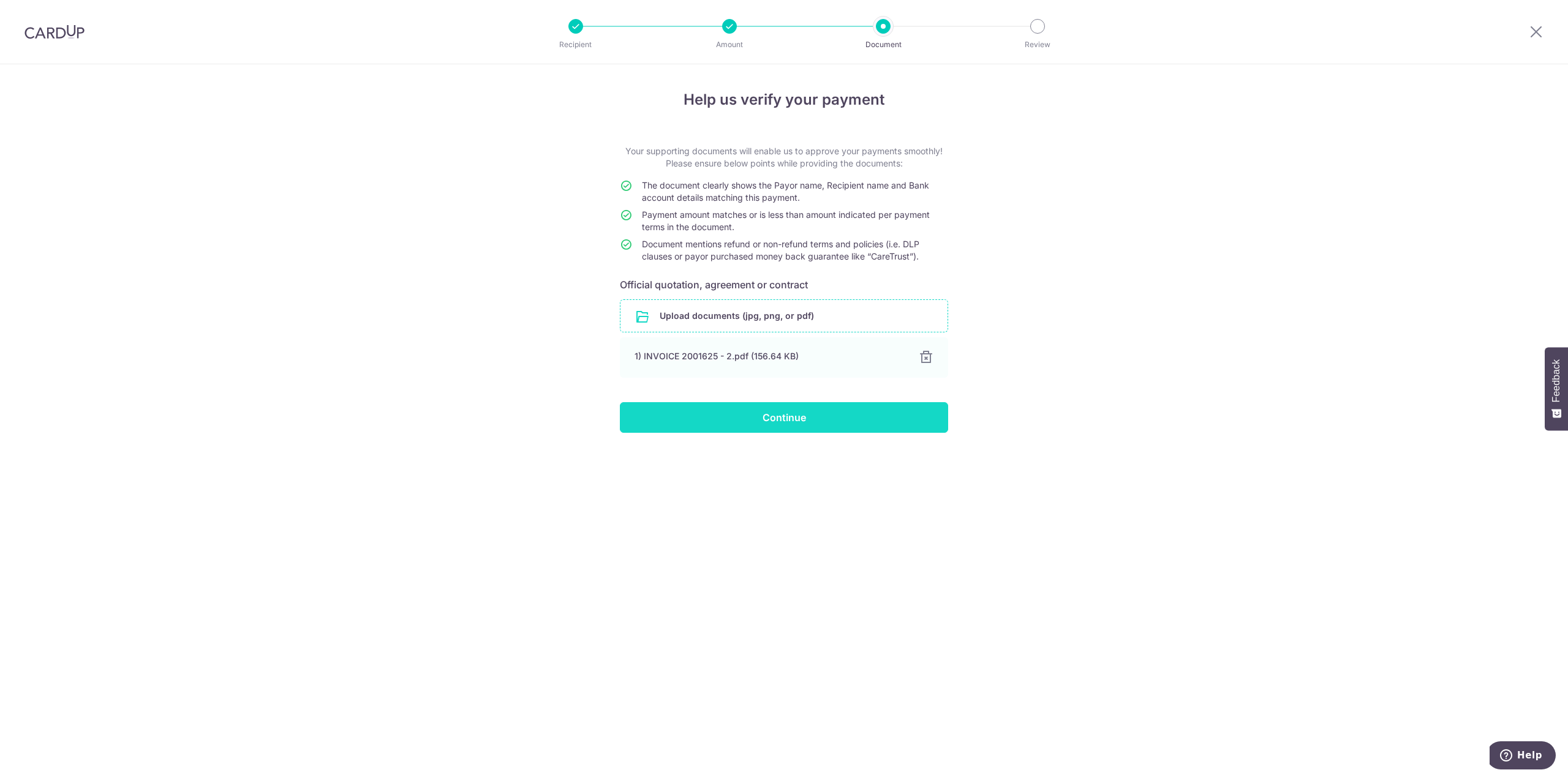
click at [828, 417] on input "Continue" at bounding box center [784, 418] width 328 height 31
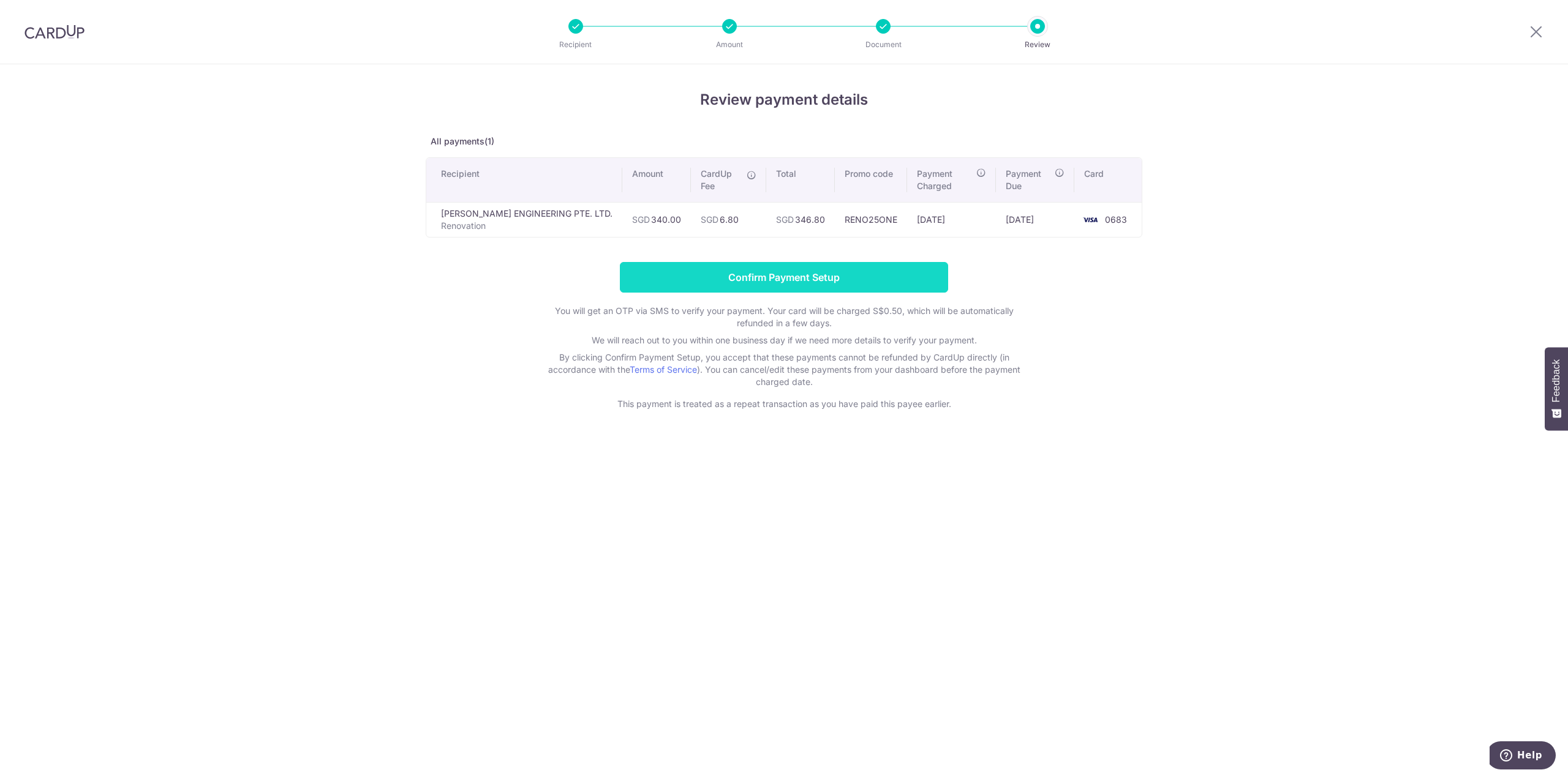
click at [741, 273] on input "Confirm Payment Setup" at bounding box center [784, 278] width 328 height 31
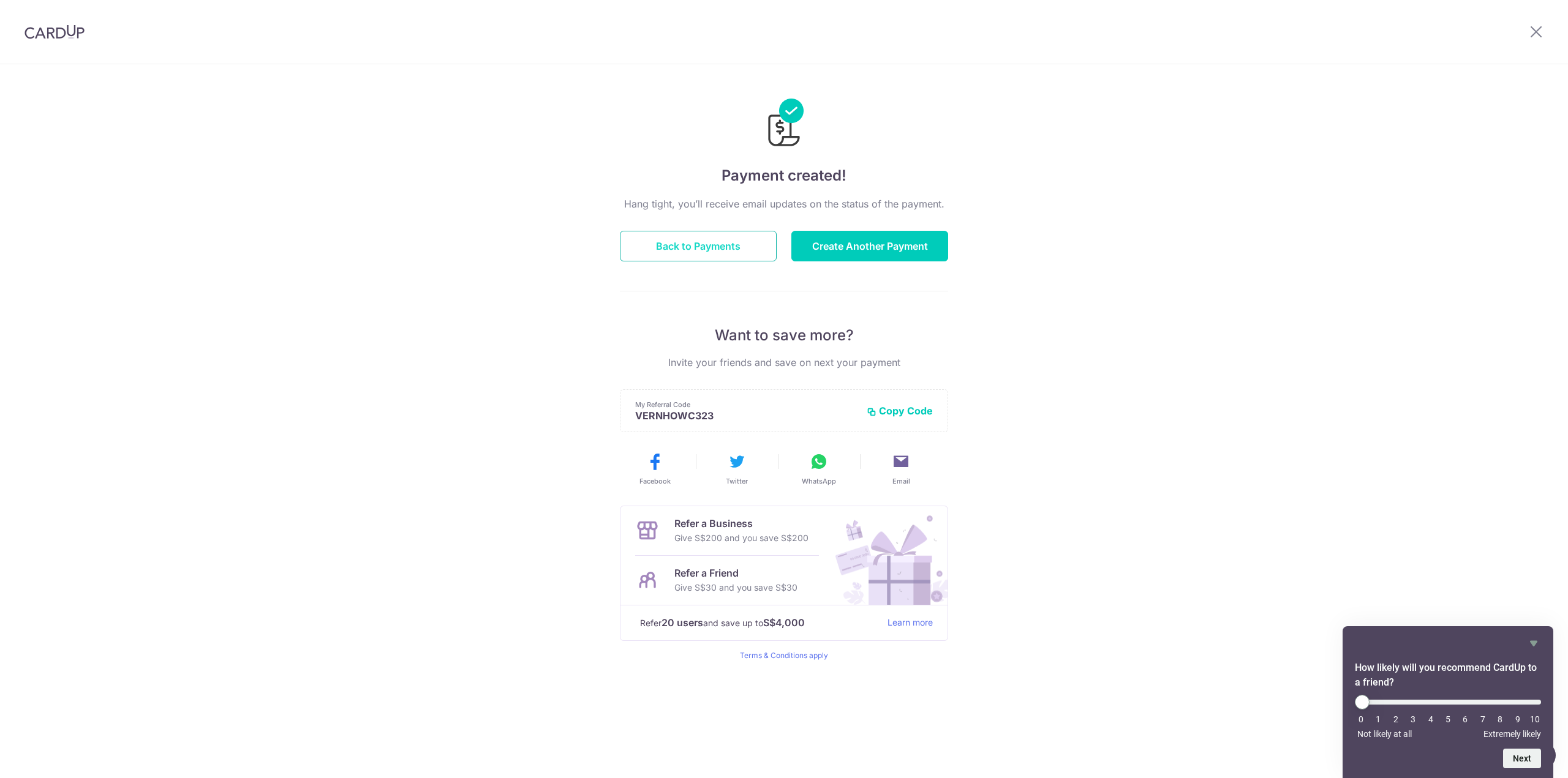
click at [749, 248] on button "Back to Payments" at bounding box center [698, 246] width 157 height 31
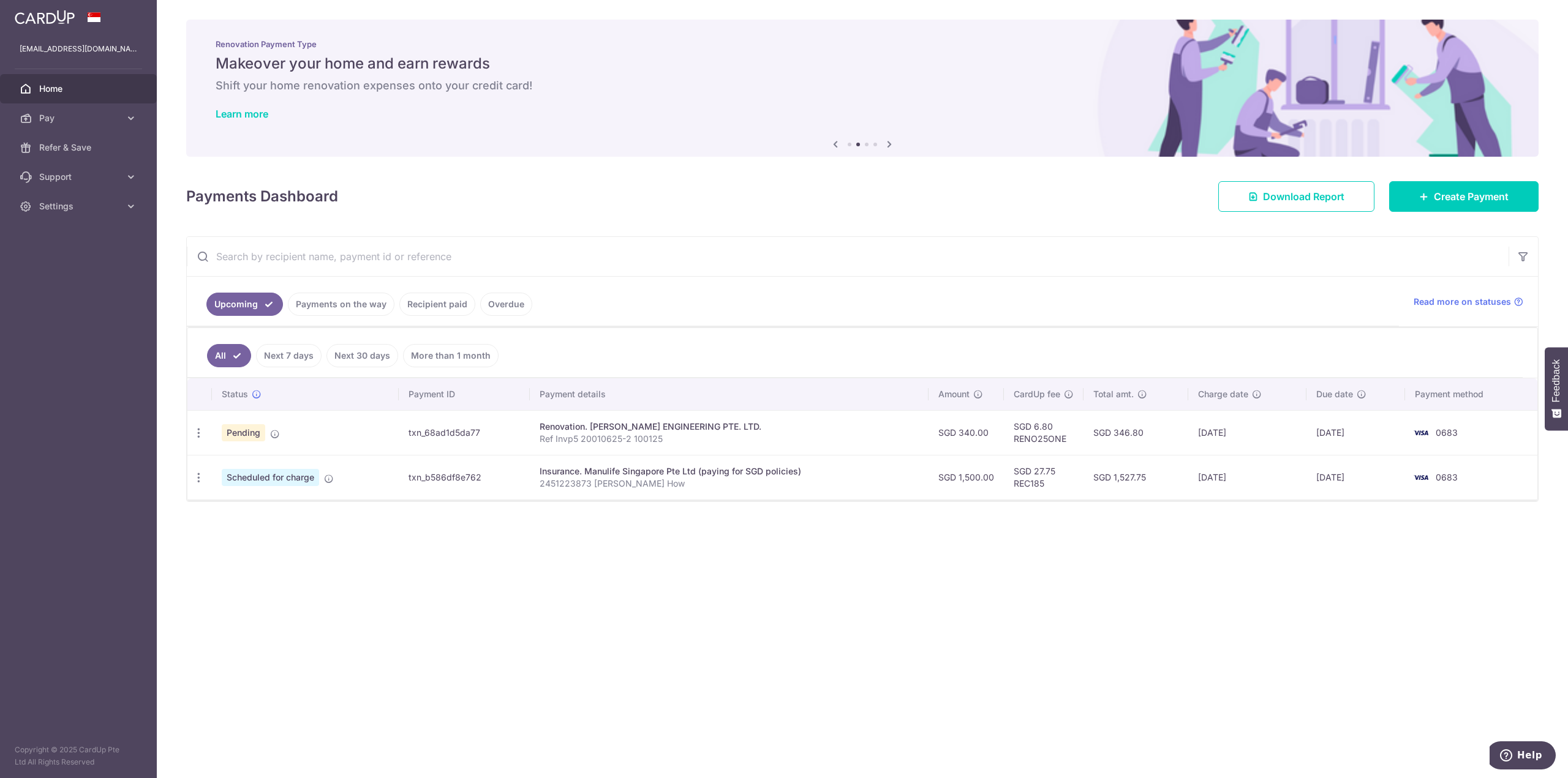
drag, startPoint x: 1317, startPoint y: 435, endPoint x: 1396, endPoint y: 438, distance: 79.1
click at [1396, 438] on td "[DATE]" at bounding box center [1356, 432] width 99 height 44
click at [1405, 442] on td "[DATE]" at bounding box center [1356, 432] width 99 height 44
